Goal: Task Accomplishment & Management: Complete application form

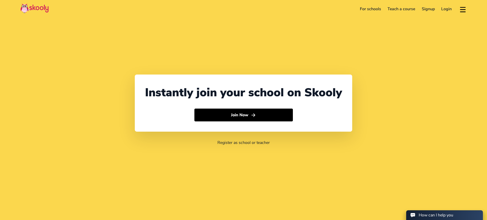
select select "66"
select select "[GEOGRAPHIC_DATA]"
select select "[GEOGRAPHIC_DATA]/[GEOGRAPHIC_DATA]"
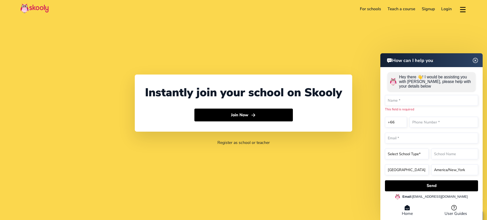
click at [482, 61] on header "How can I help you" at bounding box center [432, 60] width 102 height 14
click at [479, 60] on header "How can I help you" at bounding box center [432, 60] width 102 height 14
click at [475, 57] on img at bounding box center [475, 61] width 6 height 10
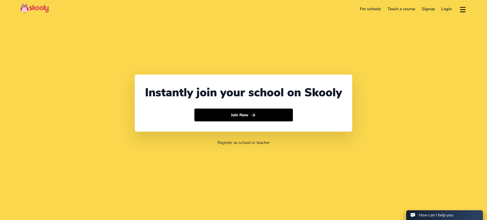
drag, startPoint x: 460, startPoint y: 2, endPoint x: 460, endPoint y: 5, distance: 3.4
click at [460, 3] on header "For schools Teach a course Signup Login Download app Contact support English" at bounding box center [243, 9] width 487 height 18
click at [460, 6] on button at bounding box center [462, 9] width 7 height 8
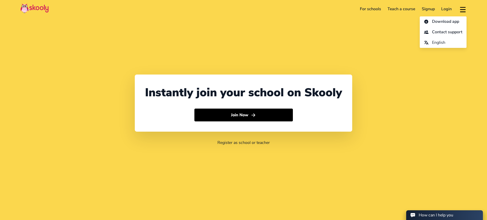
click at [460, 8] on button at bounding box center [462, 9] width 7 height 8
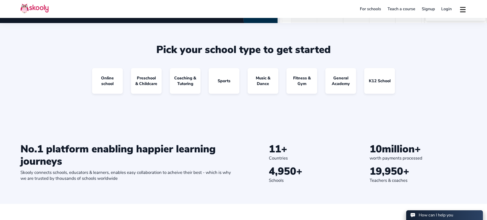
scroll to position [451, 0]
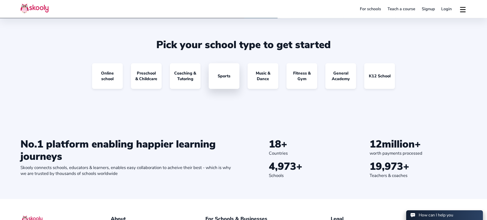
click at [213, 69] on link "Sports" at bounding box center [224, 76] width 31 height 26
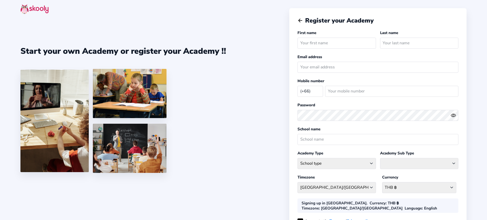
select select "TH"
click at [298, 64] on input "email" at bounding box center [378, 67] width 161 height 11
drag, startPoint x: 307, startPoint y: 66, endPoint x: 307, endPoint y: 71, distance: 4.6
click at [307, 66] on input "email" at bounding box center [378, 67] width 161 height 11
click at [311, 91] on select "Afghanistan (+93) Albania (+355) Algeria (+213) AmericanSamoa (+1684) Andorra (…" at bounding box center [311, 91] width 26 height 10
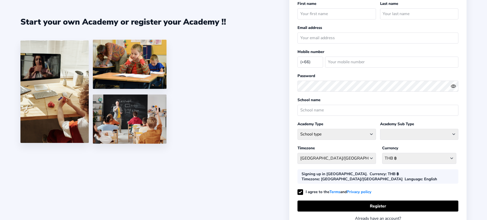
scroll to position [62, 0]
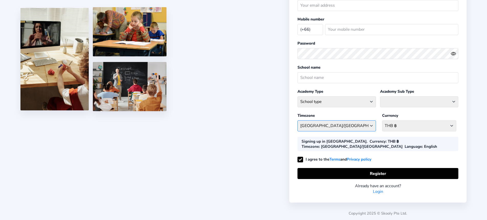
click at [315, 125] on select "Asia/Bangkok Afghanistan - Asia/Kabul Albania - Europe/Tirane Algeria - Africa/…" at bounding box center [337, 125] width 78 height 11
click at [392, 120] on div "THB ฿ Afghanistan AFN - ؋. Albania ALL - L Algeria DZD - دج AmericanSamoa USD -…" at bounding box center [419, 125] width 74 height 15
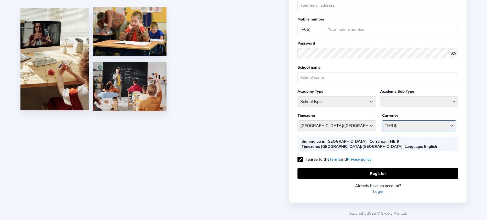
click at [392, 123] on select "THB ฿ Afghanistan AFN - ؋. Albania ALL - L Algeria DZD - دج AmericanSamoa USD -…" at bounding box center [419, 125] width 74 height 11
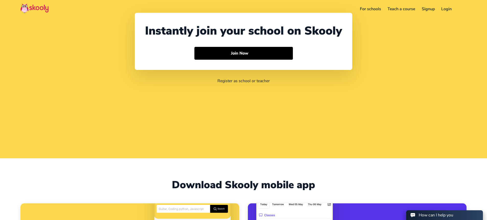
select select "66"
select select "[GEOGRAPHIC_DATA]"
select select "[GEOGRAPHIC_DATA]/[GEOGRAPHIC_DATA]"
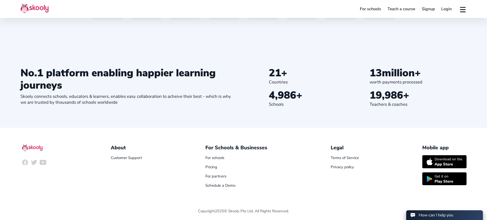
scroll to position [524, 0]
